Goal: Use online tool/utility: Utilize a website feature to perform a specific function

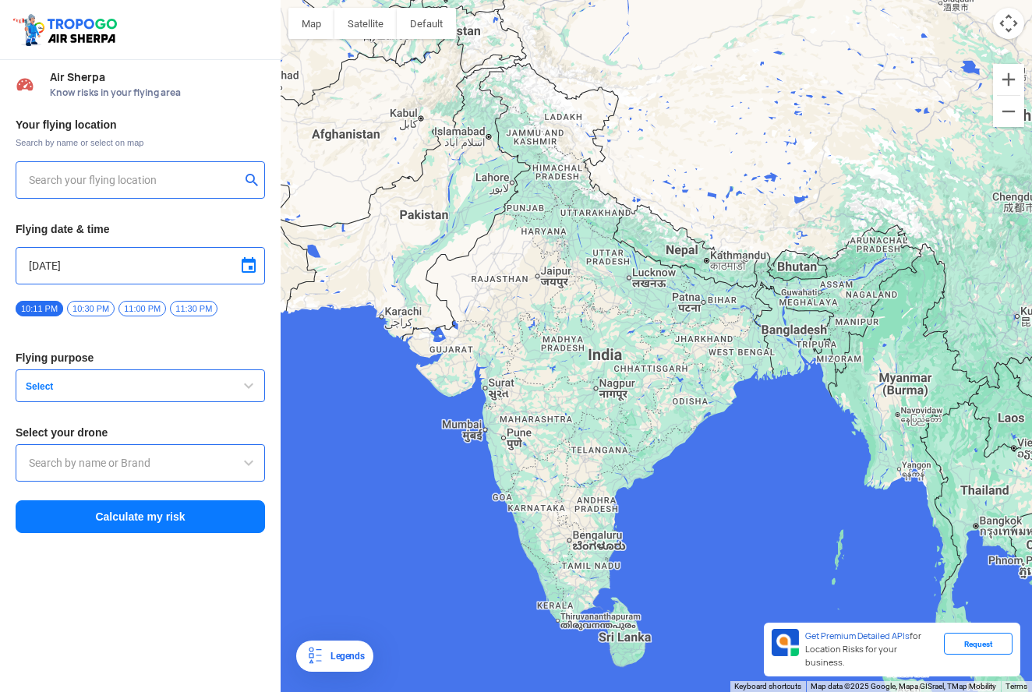
type input "[STREET_ADDRESS]"
click at [237, 182] on input "[STREET_ADDRESS]" at bounding box center [134, 180] width 211 height 19
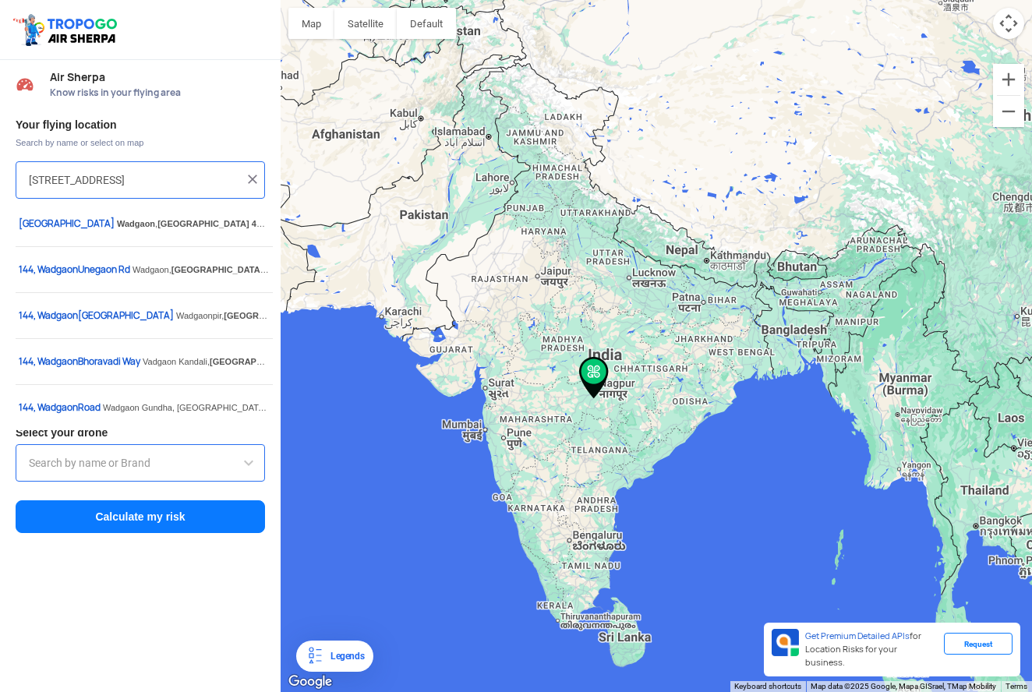
click at [257, 179] on img at bounding box center [253, 180] width 16 height 16
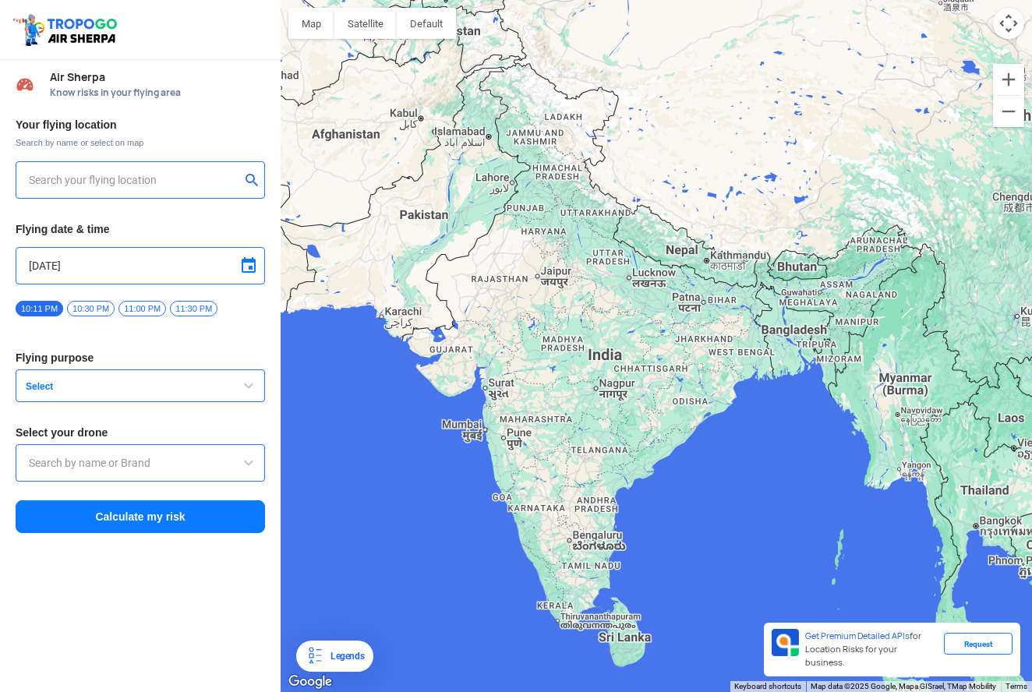
click at [122, 172] on input "text" at bounding box center [134, 180] width 211 height 19
type input "[PERSON_NAME][STREET_ADDRESS]"
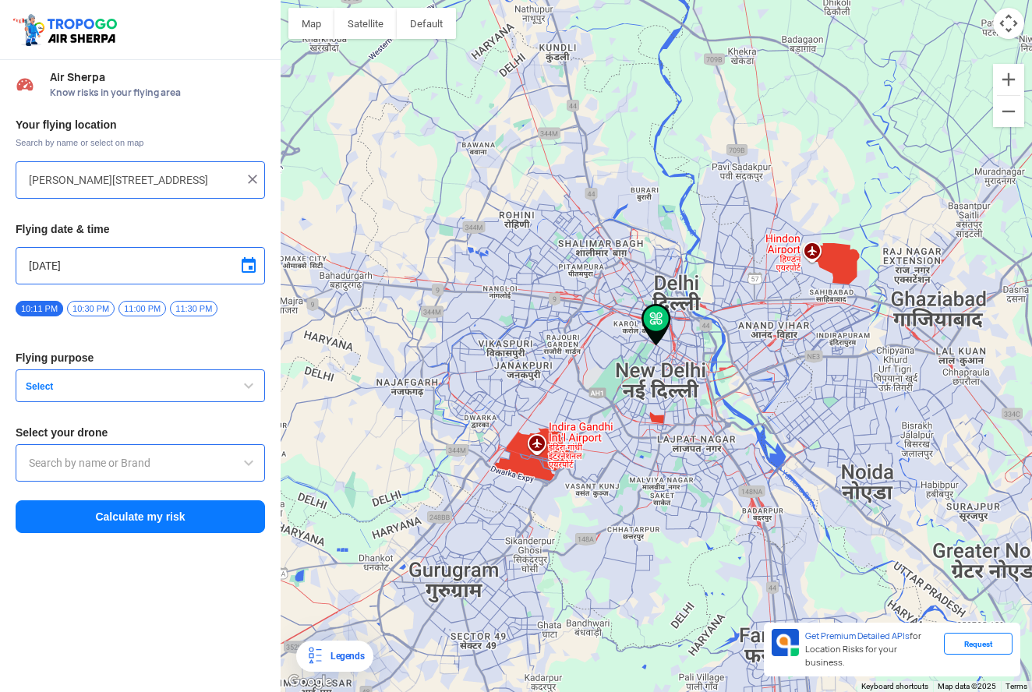
click at [158, 388] on span "Select" at bounding box center [116, 386] width 195 height 12
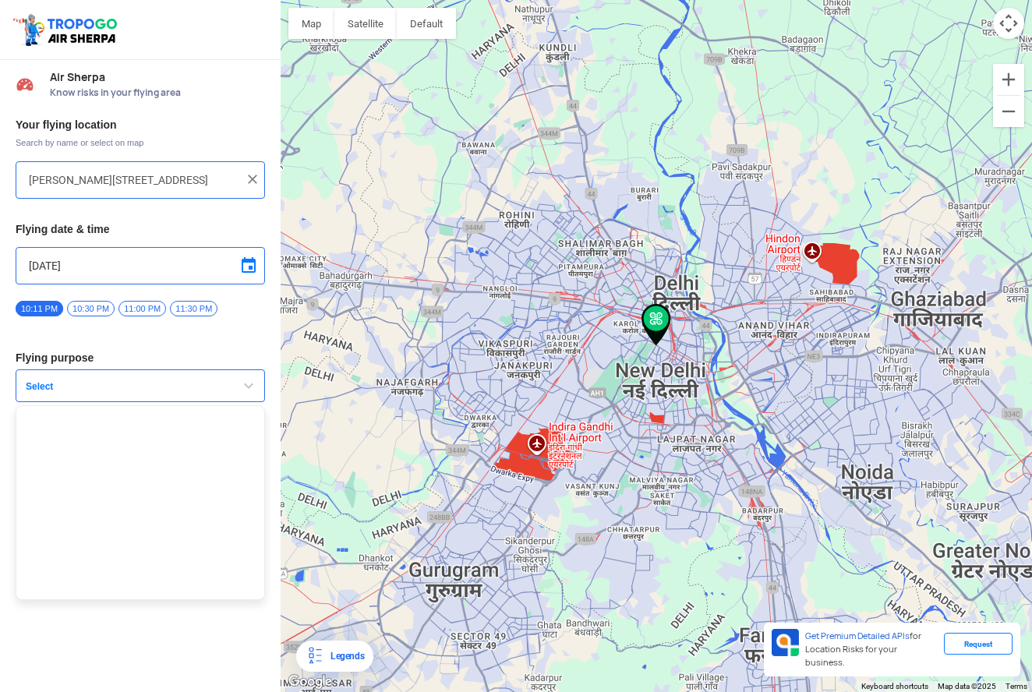
click at [158, 388] on span "Select" at bounding box center [116, 386] width 195 height 12
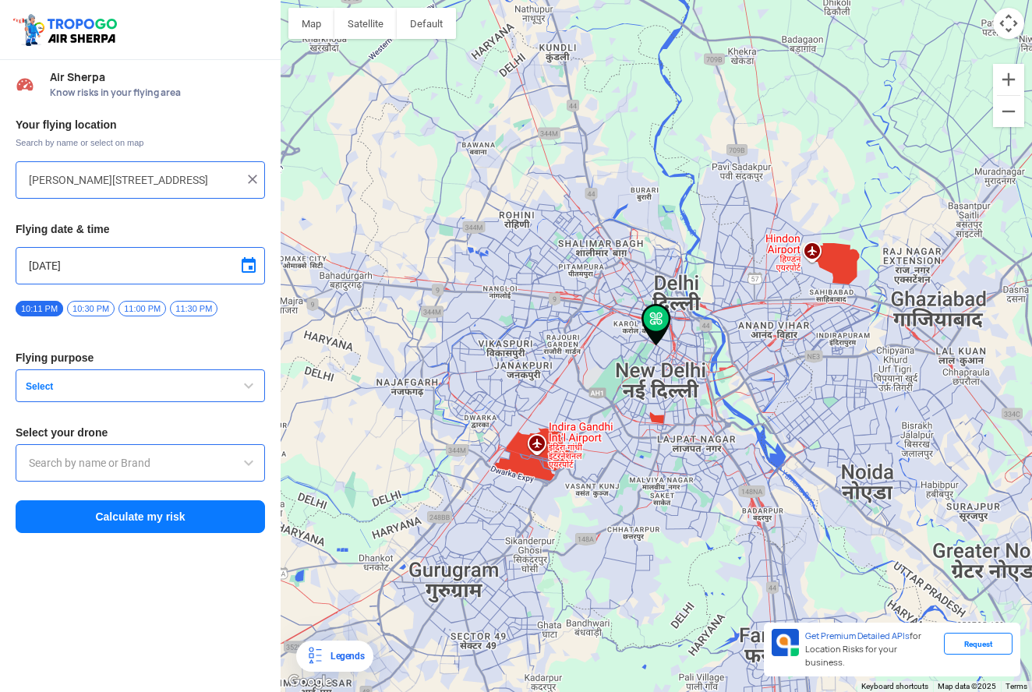
click at [158, 388] on span "Select" at bounding box center [116, 386] width 195 height 12
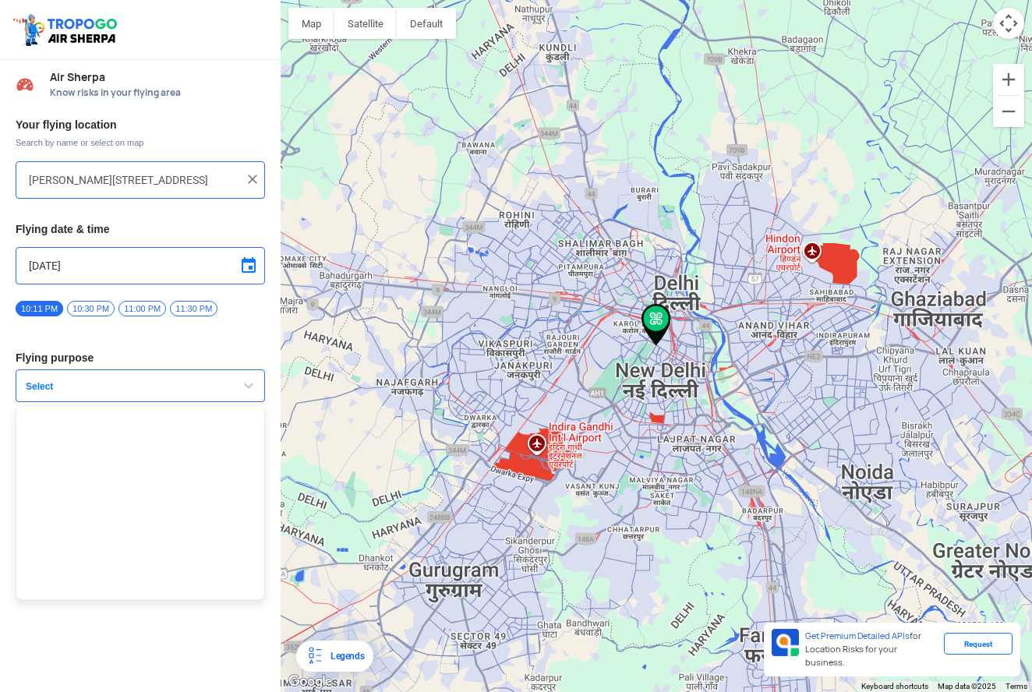
click at [254, 378] on span "button" at bounding box center [248, 386] width 19 height 19
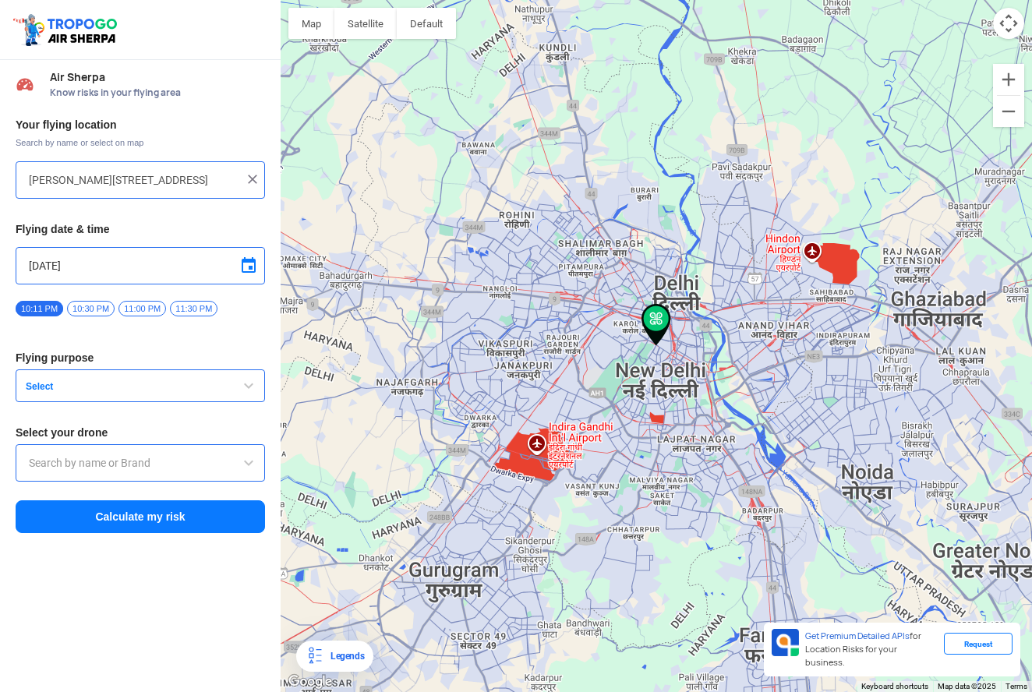
click at [158, 458] on input "text" at bounding box center [140, 463] width 223 height 19
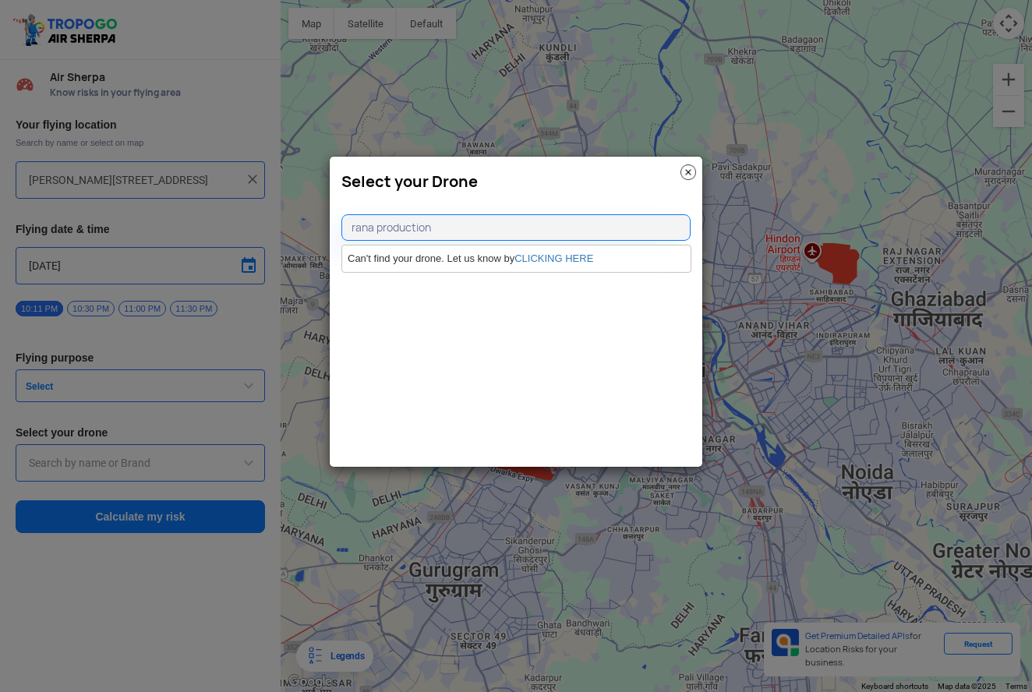
type input "rana production"
click at [339, 483] on modal-container "Select your Drone rana production Can't find your drone. Let us know by CLICKIN…" at bounding box center [516, 346] width 1032 height 692
click at [549, 255] on link "CLICKING HERE" at bounding box center [554, 259] width 79 height 12
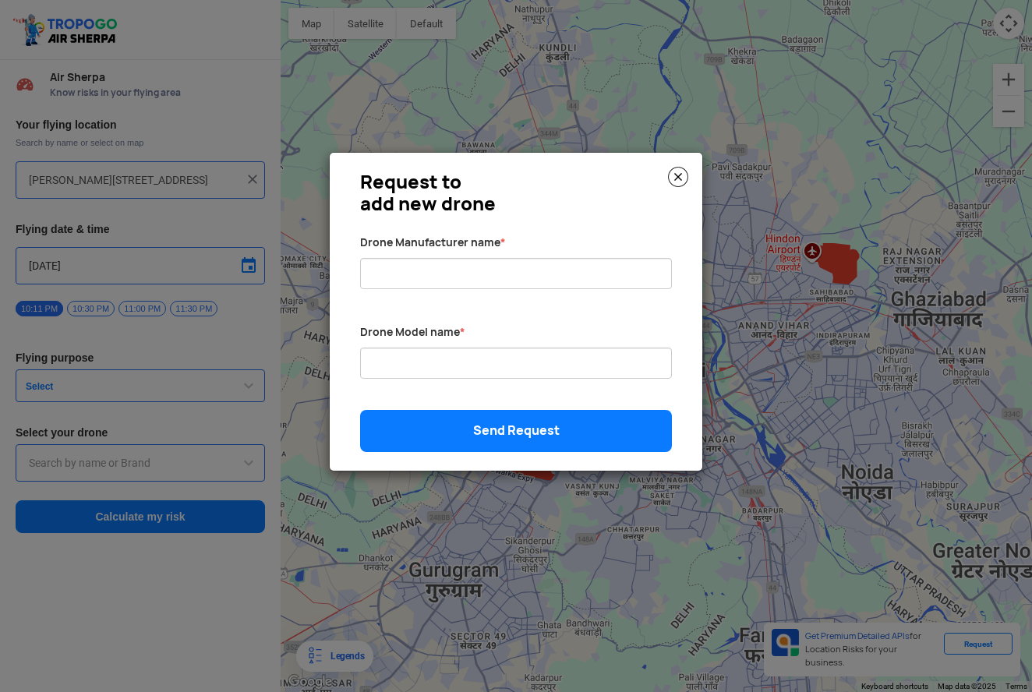
click at [678, 182] on img at bounding box center [678, 177] width 20 height 20
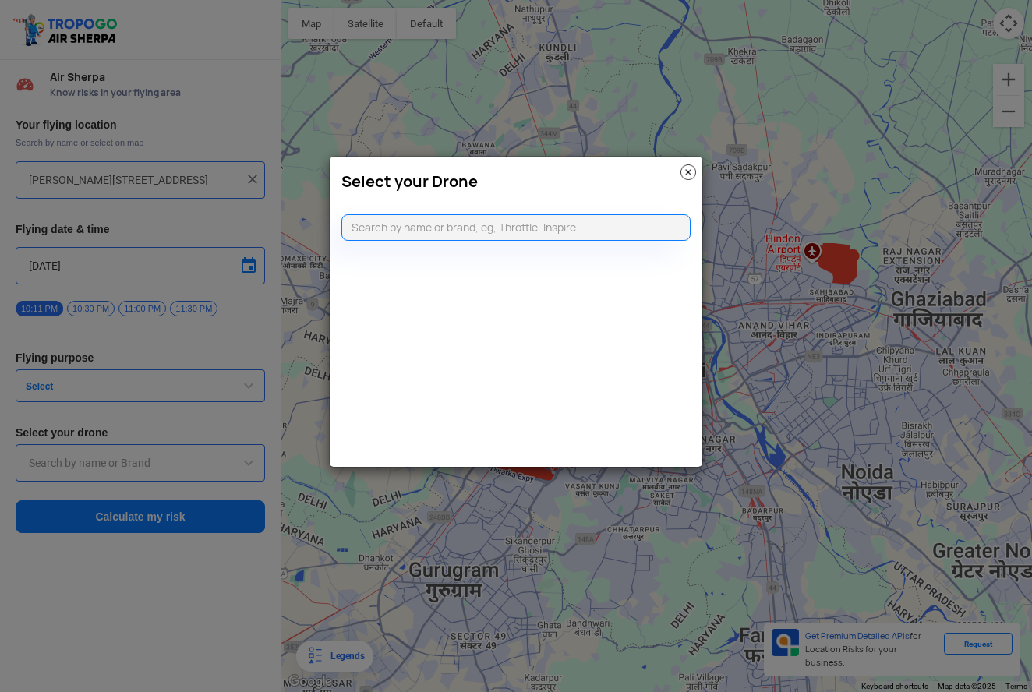
click at [208, 461] on modal-container "Select your Drone" at bounding box center [516, 346] width 1032 height 692
click at [238, 356] on modal-container "Select your Drone" at bounding box center [516, 346] width 1032 height 692
click at [686, 166] on img at bounding box center [689, 173] width 16 height 16
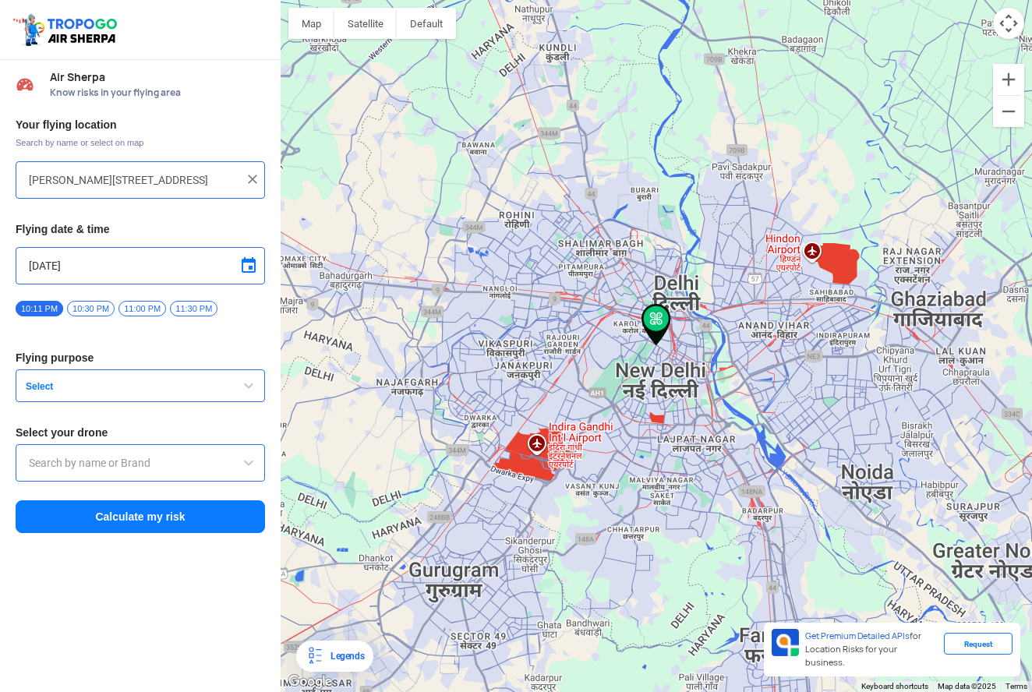
click at [253, 384] on span "button" at bounding box center [248, 386] width 19 height 19
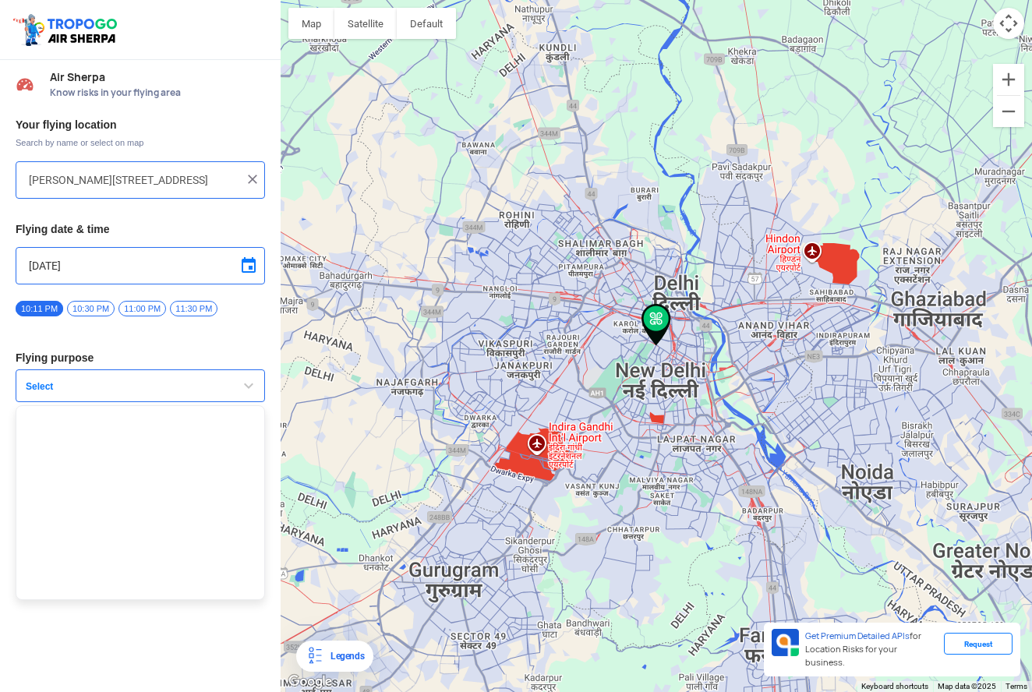
click at [133, 483] on ul at bounding box center [140, 502] width 249 height 195
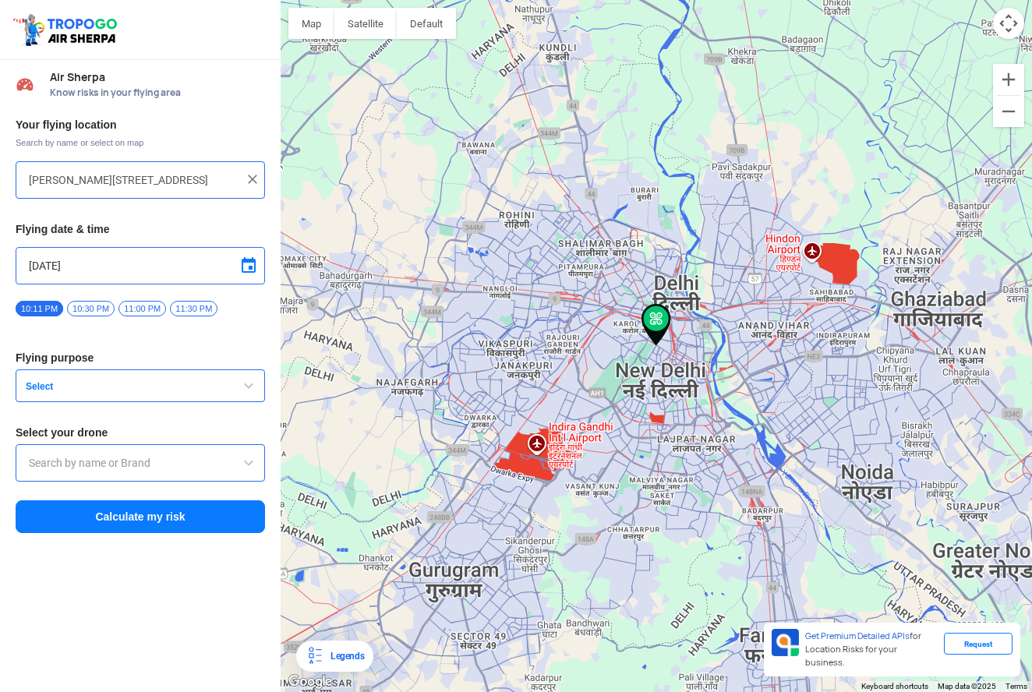
click at [248, 387] on span "button" at bounding box center [248, 386] width 19 height 19
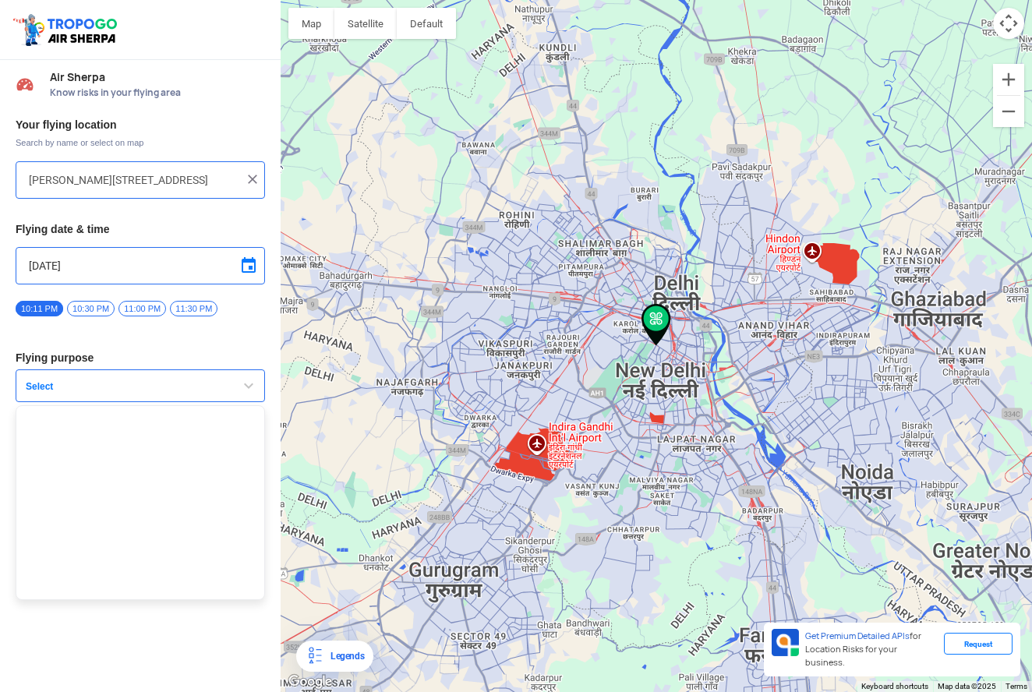
click at [57, 468] on ul at bounding box center [140, 502] width 249 height 195
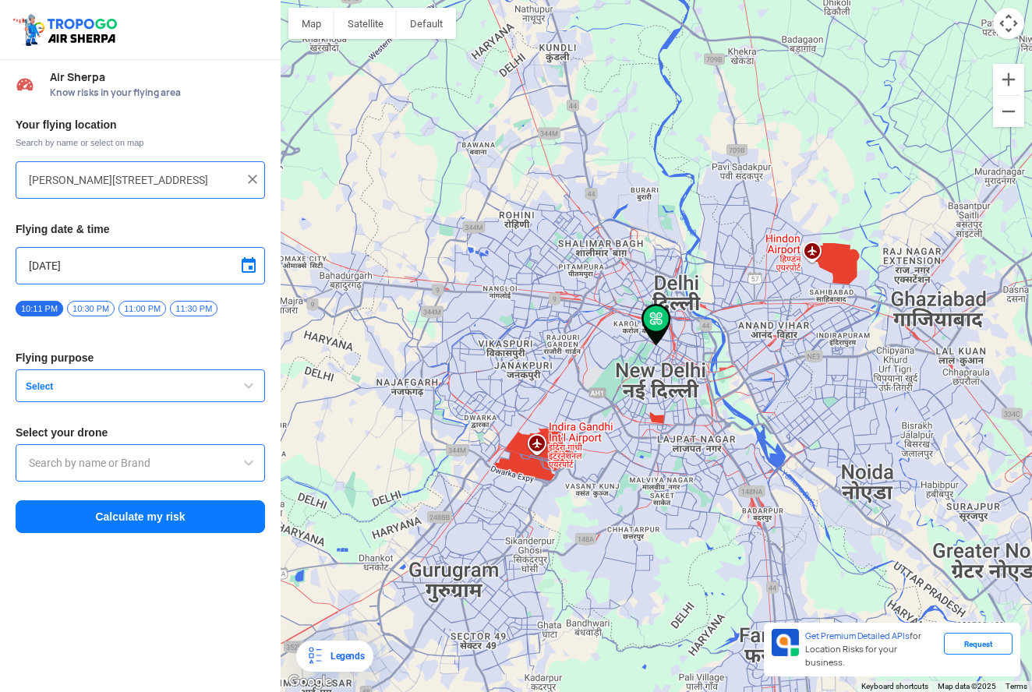
click at [214, 517] on button "Calculate my risk" at bounding box center [140, 517] width 249 height 33
